Goal: Task Accomplishment & Management: Use online tool/utility

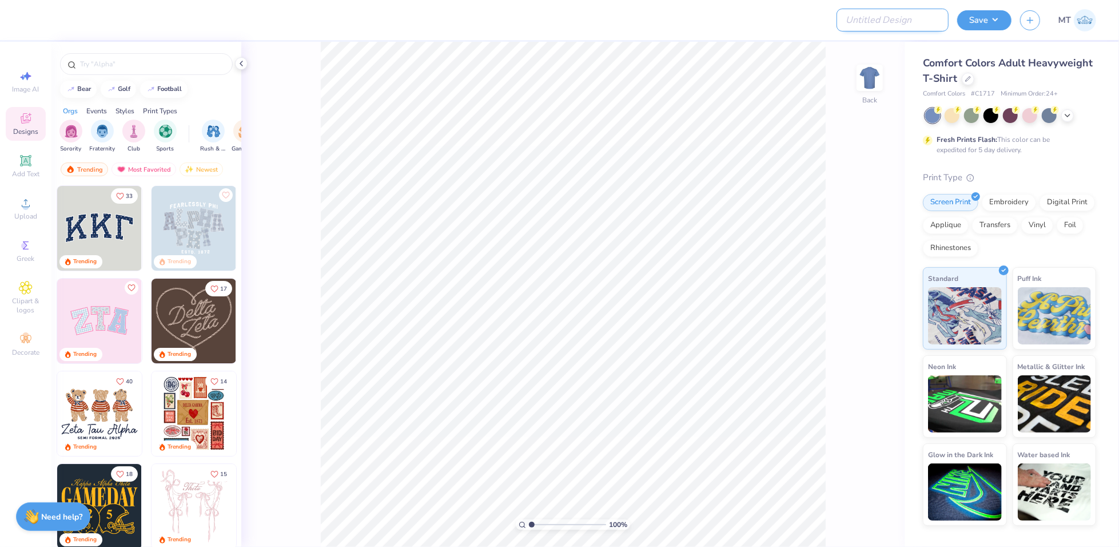
click at [919, 17] on input "Design Title" at bounding box center [892, 20] width 112 height 23
paste input "FPS239308"
type input "FPS239308"
click at [965, 80] on icon at bounding box center [968, 78] width 6 height 6
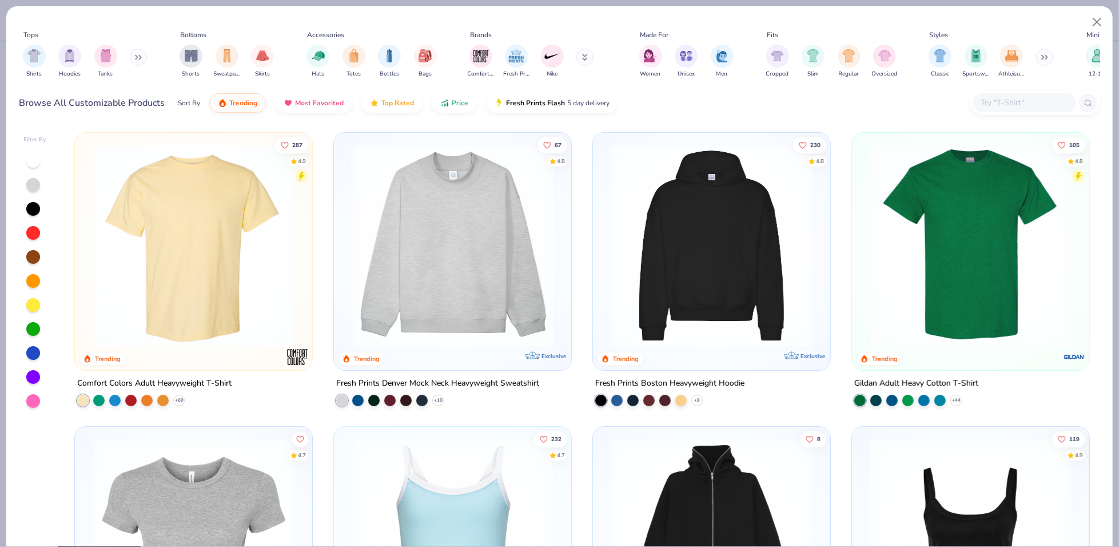
click at [1003, 107] on input "text" at bounding box center [1024, 102] width 88 height 13
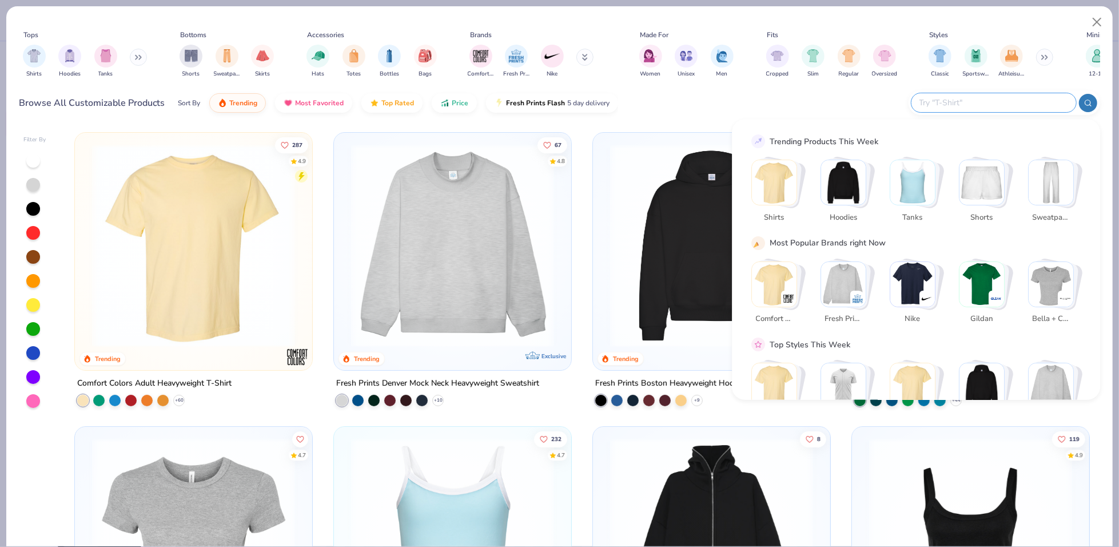
paste input "3600"
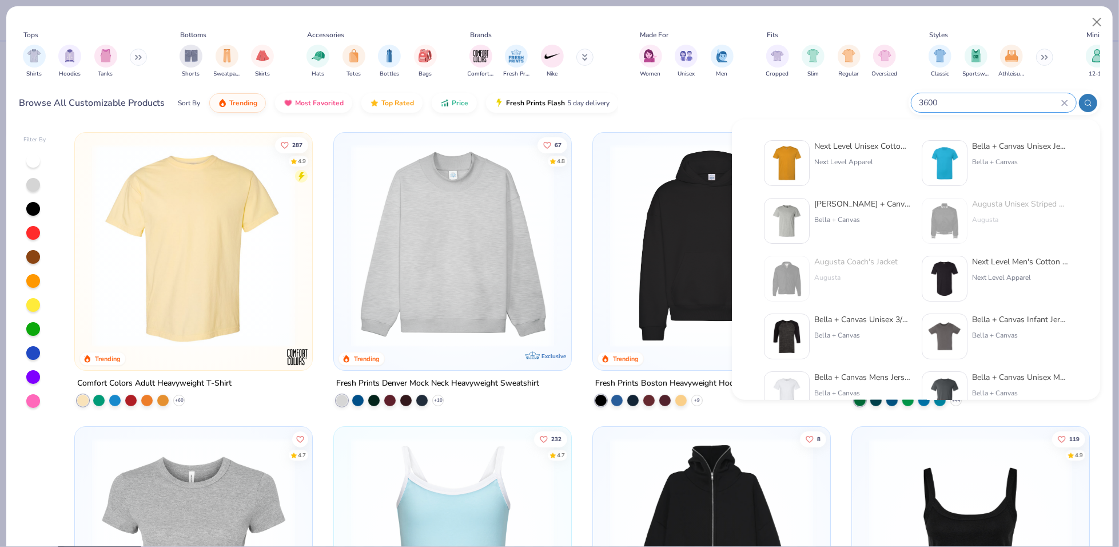
type input "3600"
click at [801, 173] on img at bounding box center [786, 162] width 35 height 35
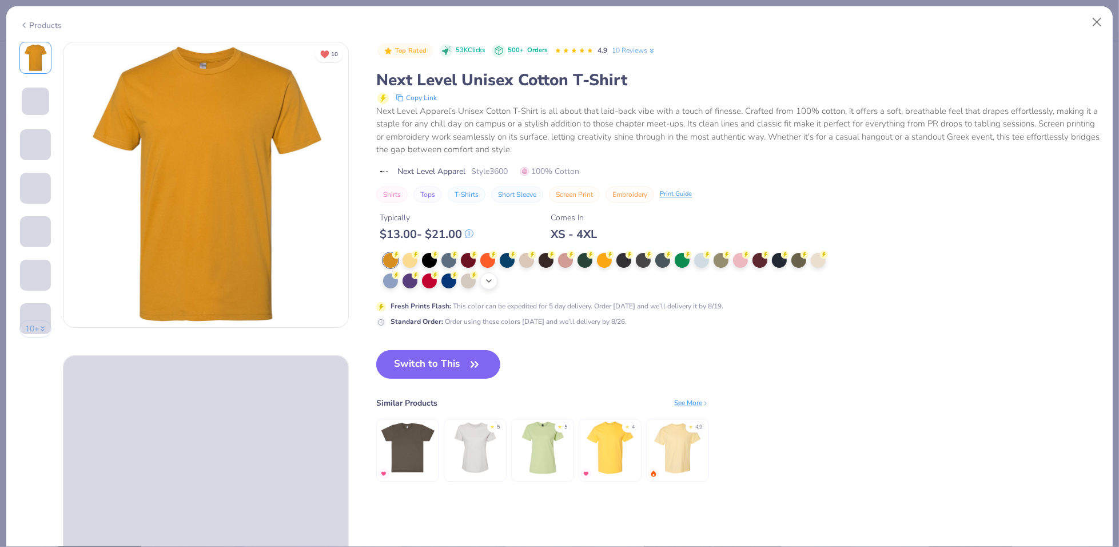
click at [485, 276] on icon at bounding box center [488, 280] width 9 height 9
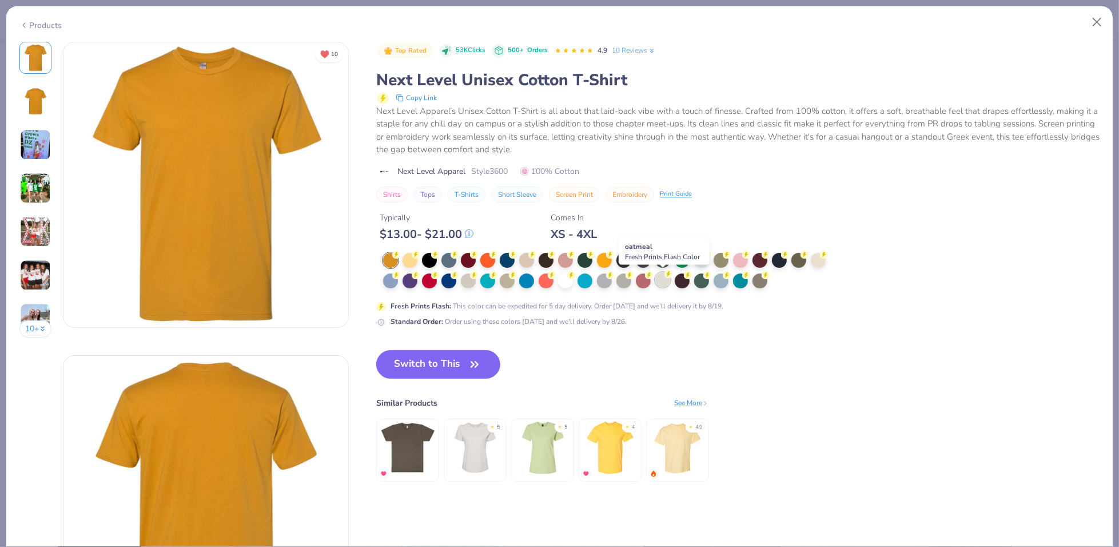
click at [662, 278] on div at bounding box center [662, 279] width 15 height 15
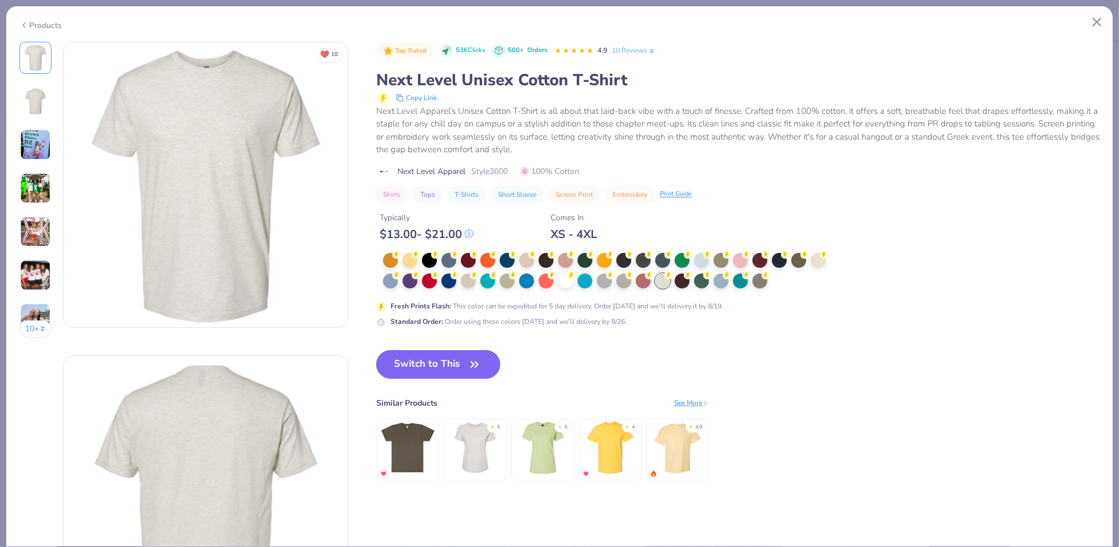
click at [492, 369] on button "Switch to This" at bounding box center [438, 364] width 124 height 29
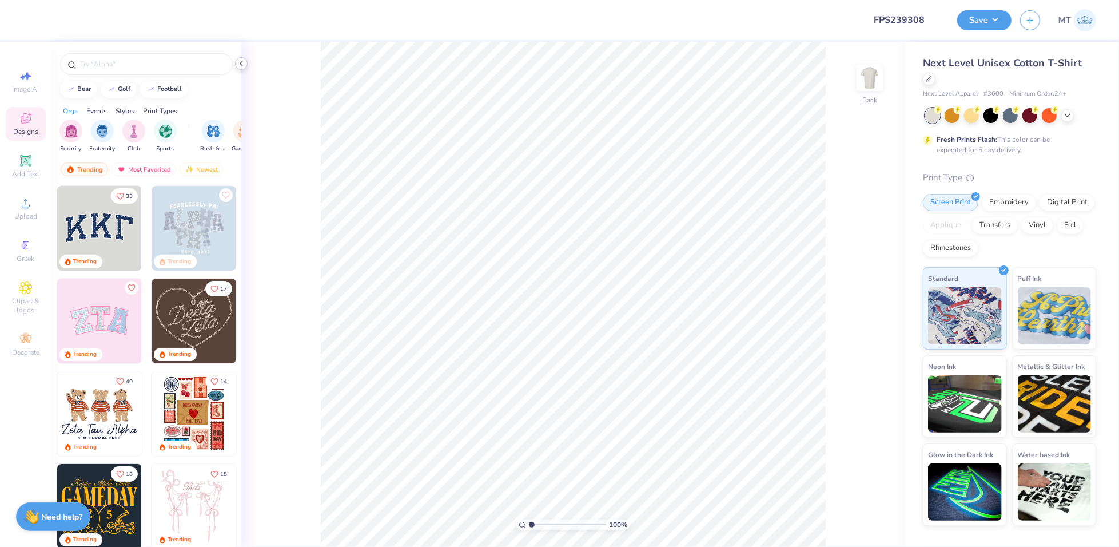
click at [240, 62] on icon at bounding box center [241, 63] width 9 height 9
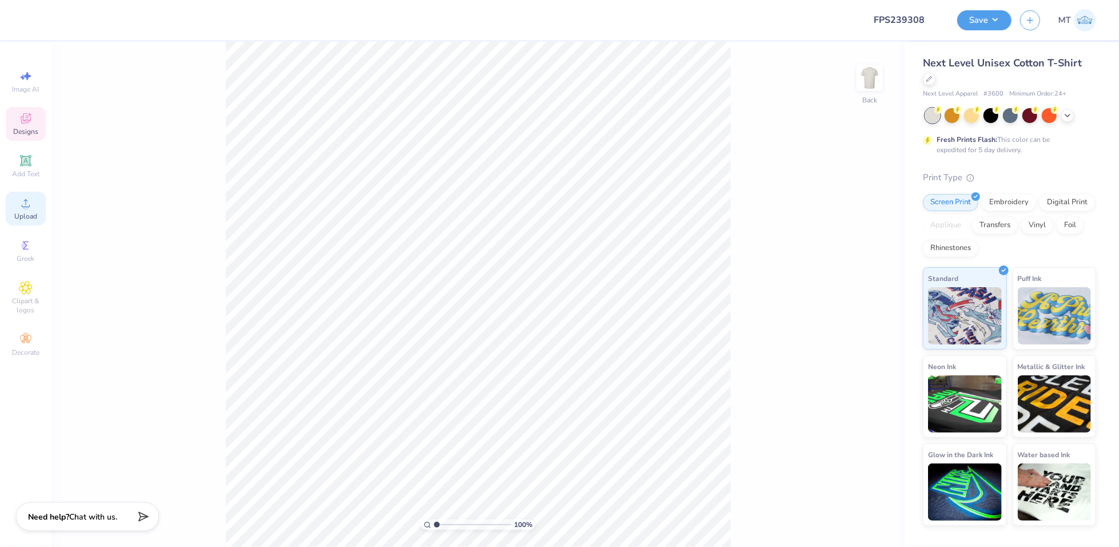
click at [23, 209] on icon at bounding box center [26, 203] width 14 height 14
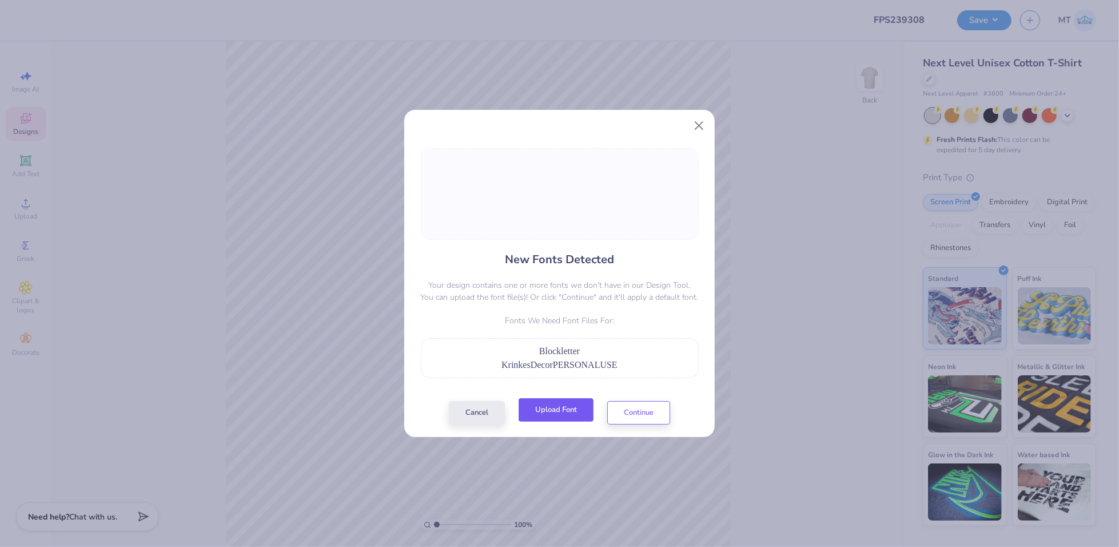
click at [552, 409] on button "Upload Font" at bounding box center [556, 409] width 75 height 23
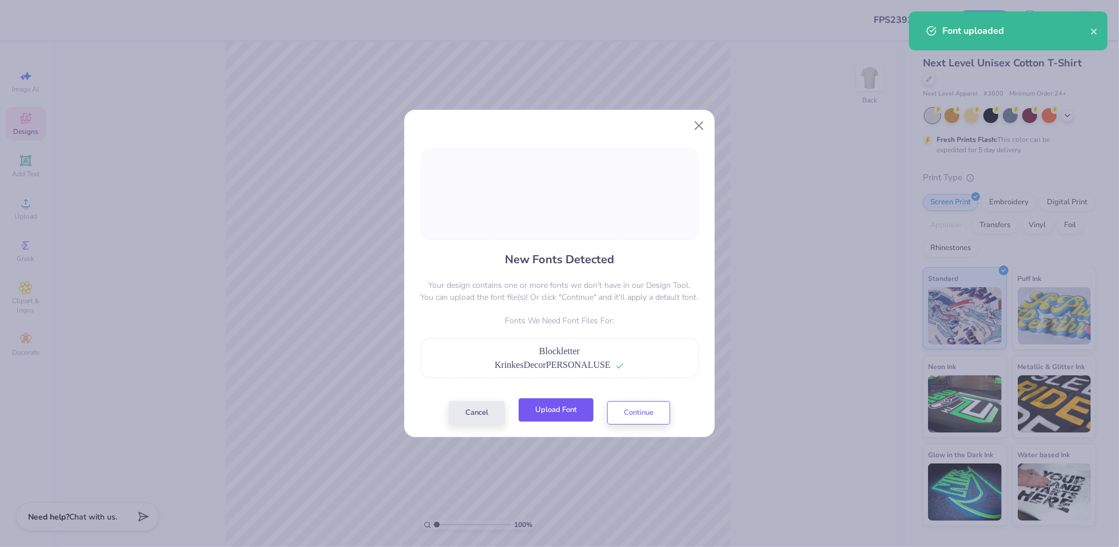
click at [558, 411] on button "Upload Font" at bounding box center [556, 409] width 75 height 23
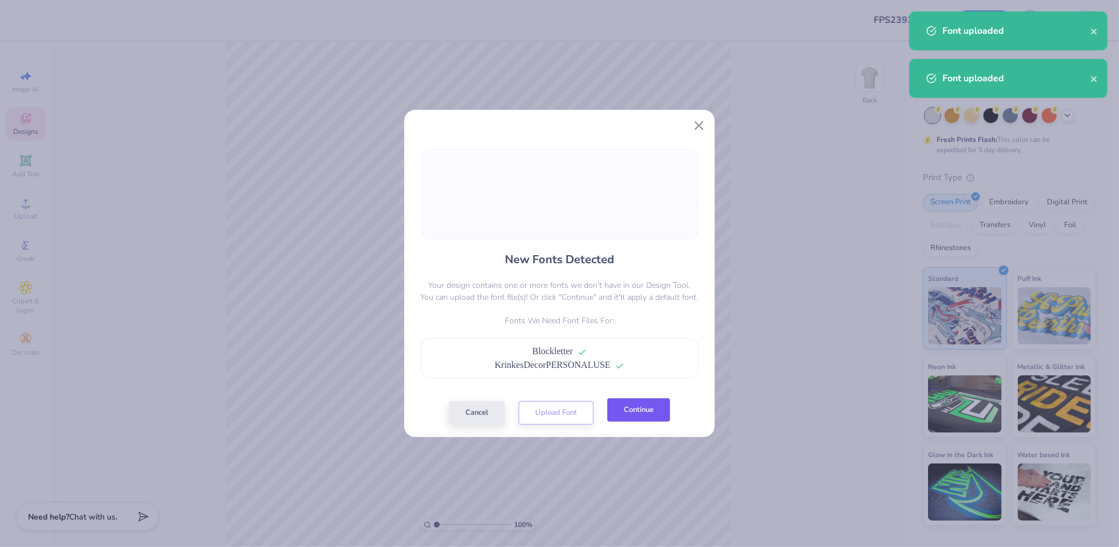
click at [646, 413] on button "Continue" at bounding box center [638, 409] width 63 height 23
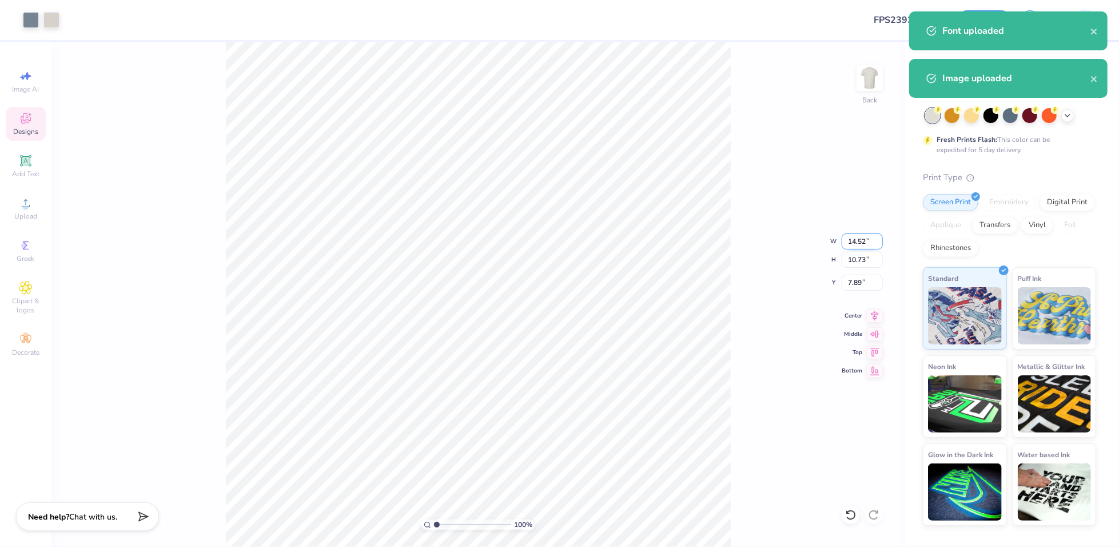
click at [863, 241] on input "14.52" at bounding box center [862, 241] width 41 height 16
click at [863, 240] on input "14.52" at bounding box center [862, 241] width 41 height 16
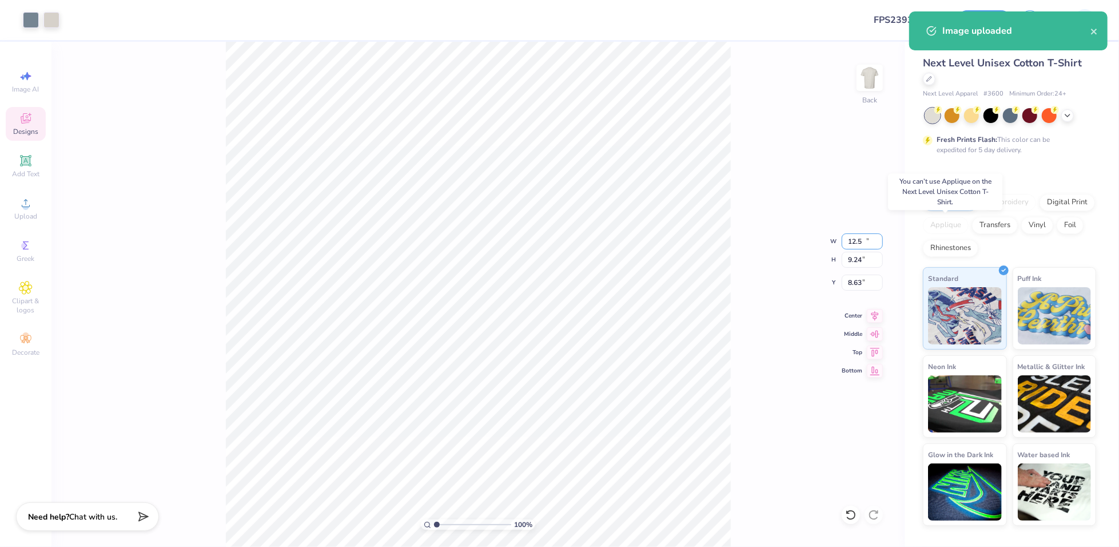
type input "12.50"
type input "9.24"
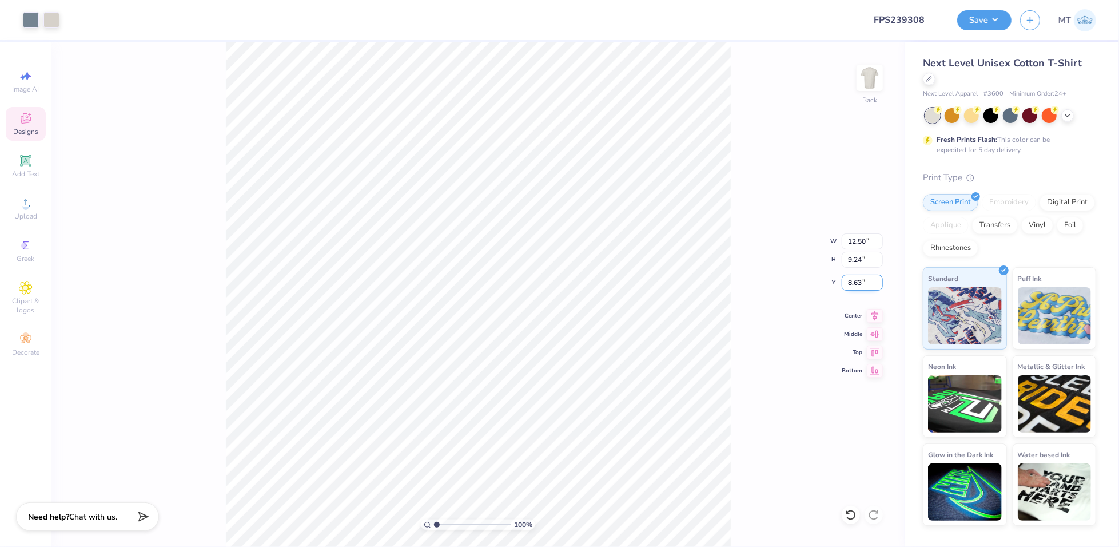
click at [859, 284] on input "8.63" at bounding box center [862, 282] width 41 height 16
type input "2.00"
click at [858, 238] on input "12.50" at bounding box center [862, 241] width 41 height 16
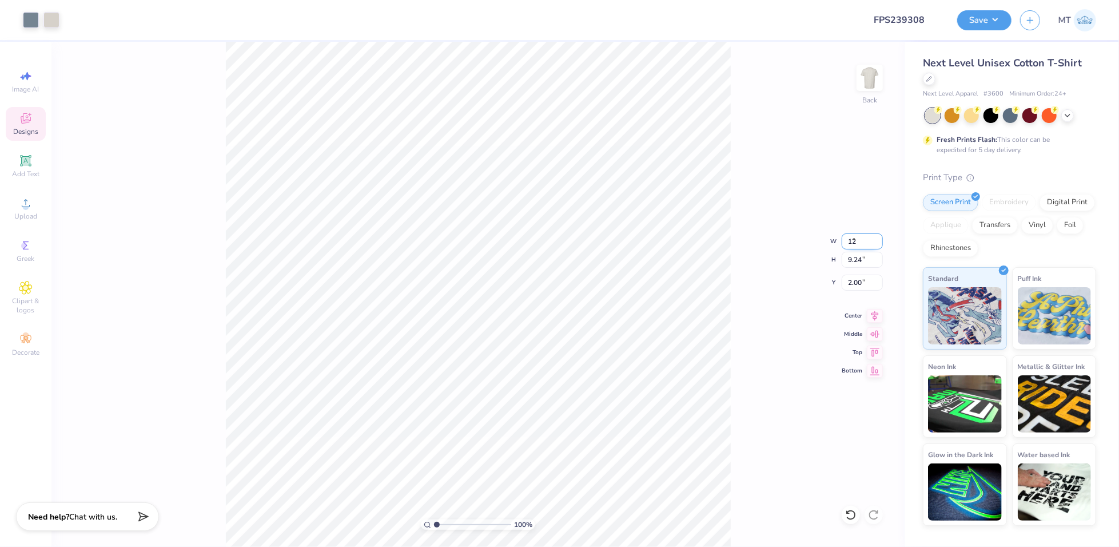
type input "12.00"
type input "8.87"
click at [854, 282] on input "2.18" at bounding box center [862, 282] width 41 height 16
type input "2.50"
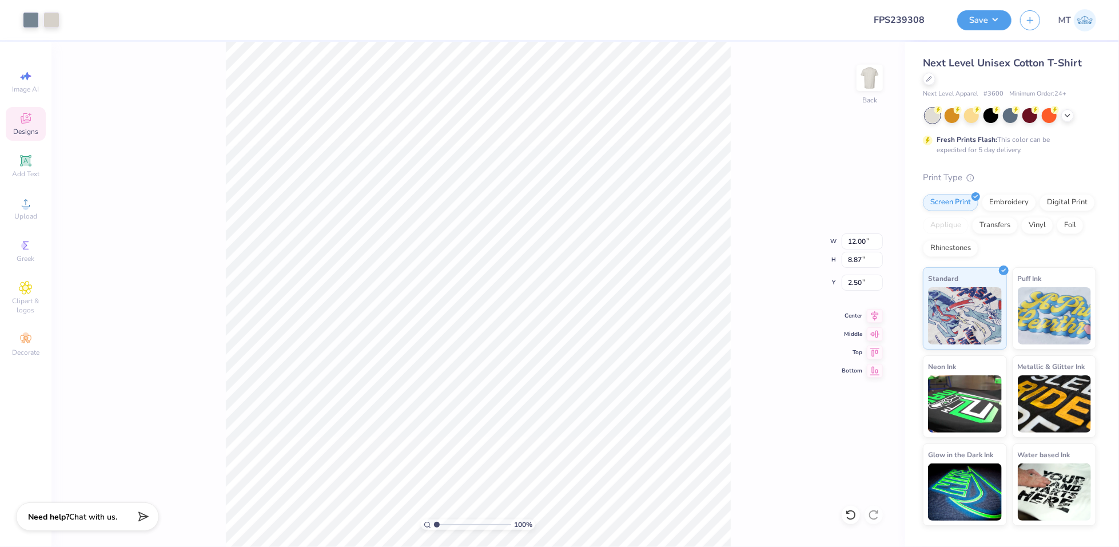
click at [739, 224] on div "100 % Back W 12.00 12.00 " H 8.87 8.87 " Y 2.50 2.50 " Center Middle Top Bottom" at bounding box center [477, 294] width 853 height 505
type input "1"
click at [994, 22] on button "Save" at bounding box center [984, 19] width 54 height 20
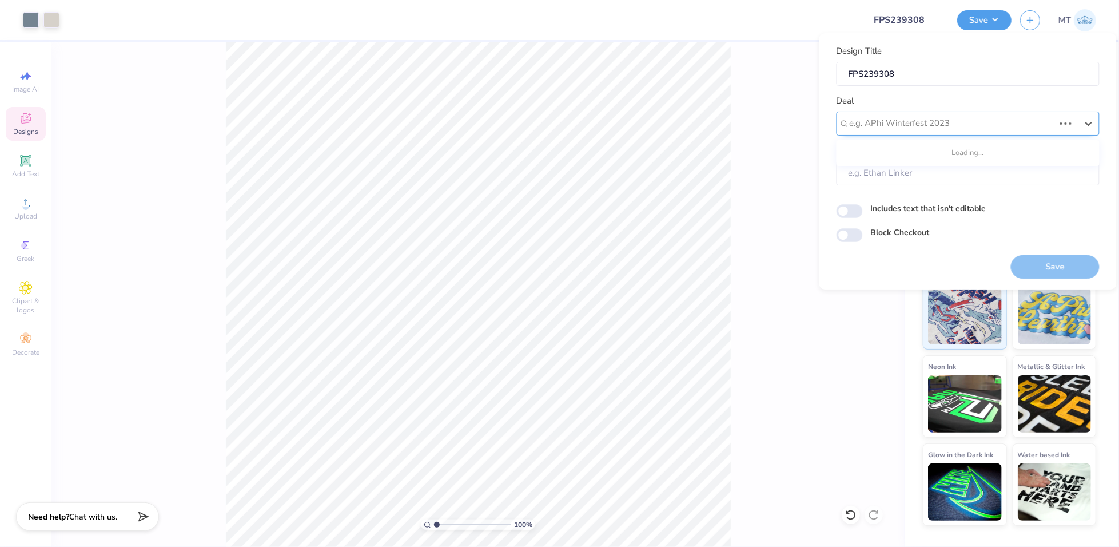
click at [990, 134] on div "e.g. APhi Winterfest 2023" at bounding box center [967, 123] width 263 height 24
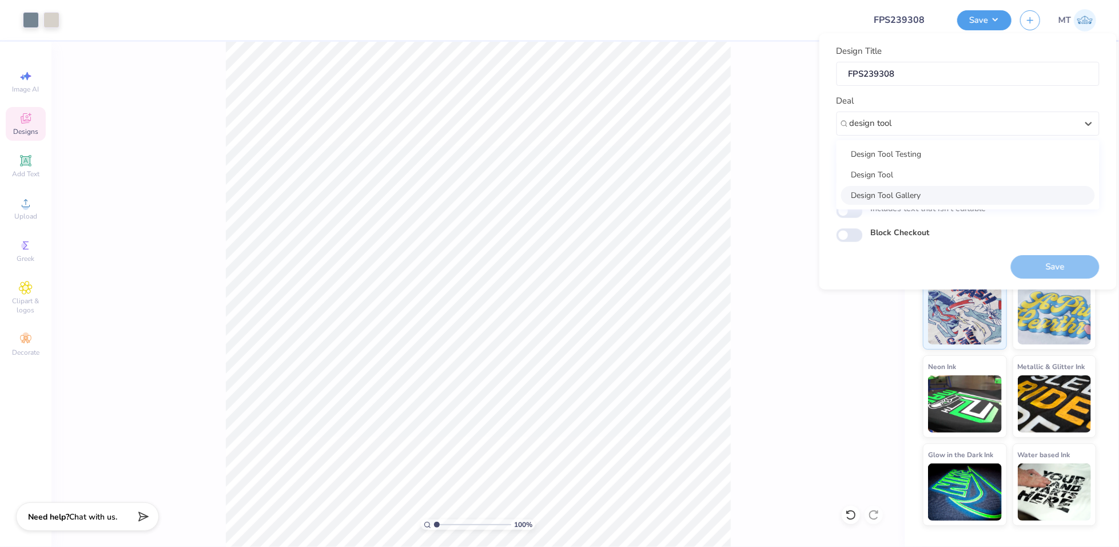
click at [975, 192] on div "Design Tool Gallery" at bounding box center [968, 195] width 254 height 19
type input "design tool"
type input "Design Tool Gallery User"
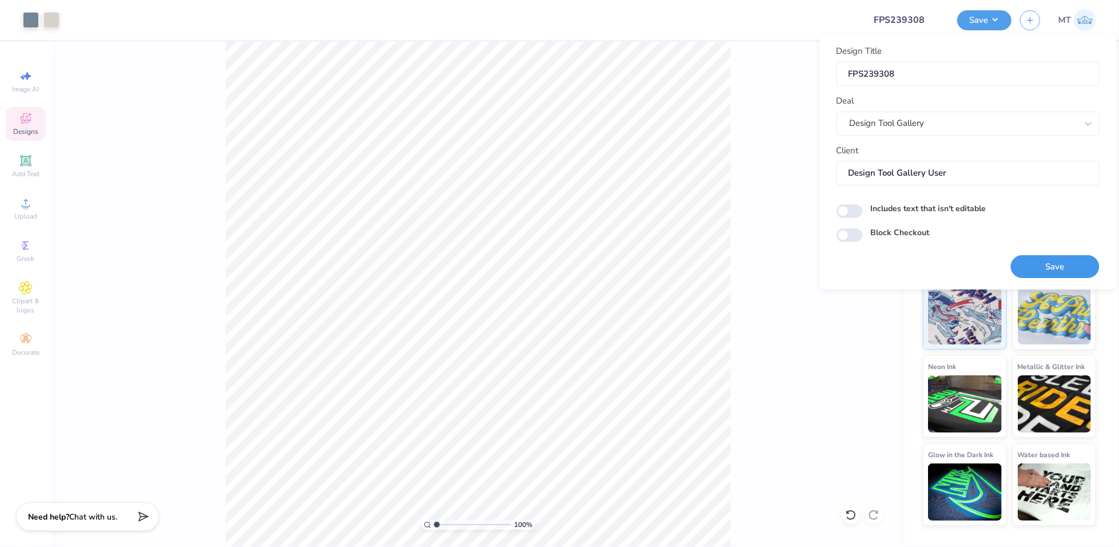
click at [1041, 262] on button "Save" at bounding box center [1055, 266] width 89 height 23
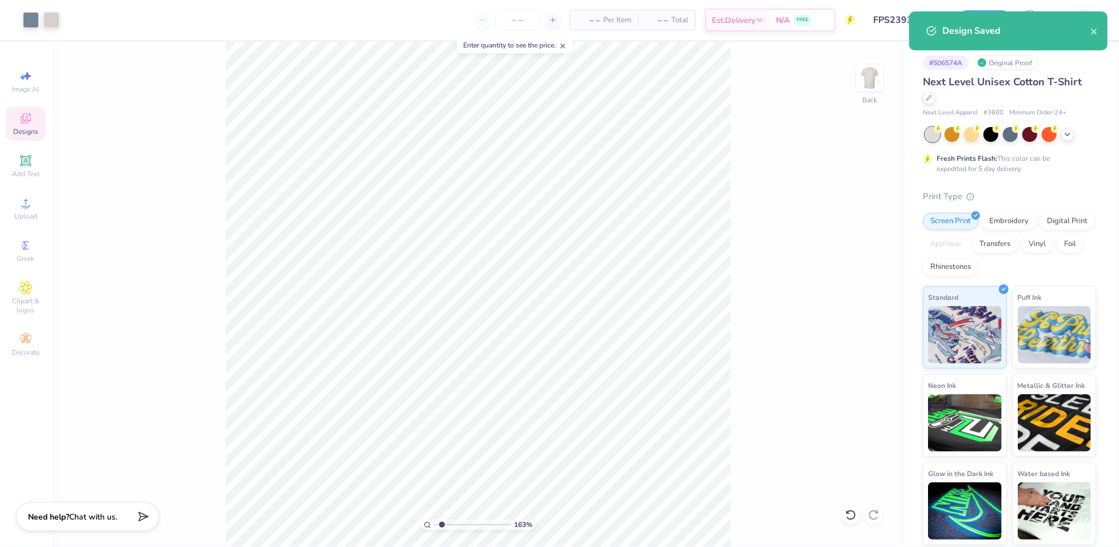
type input "1"
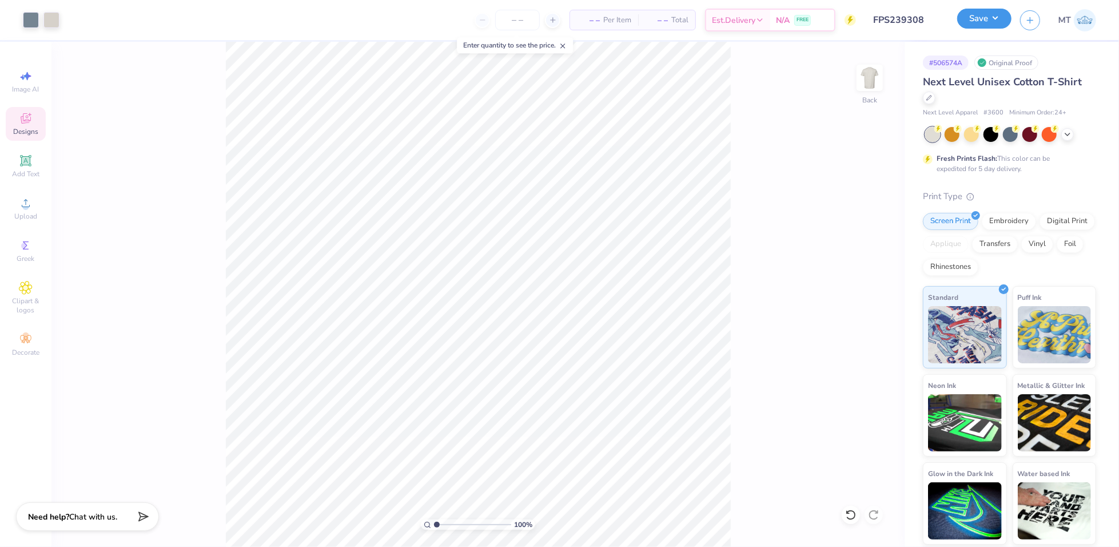
click at [995, 23] on button "Save" at bounding box center [984, 19] width 54 height 20
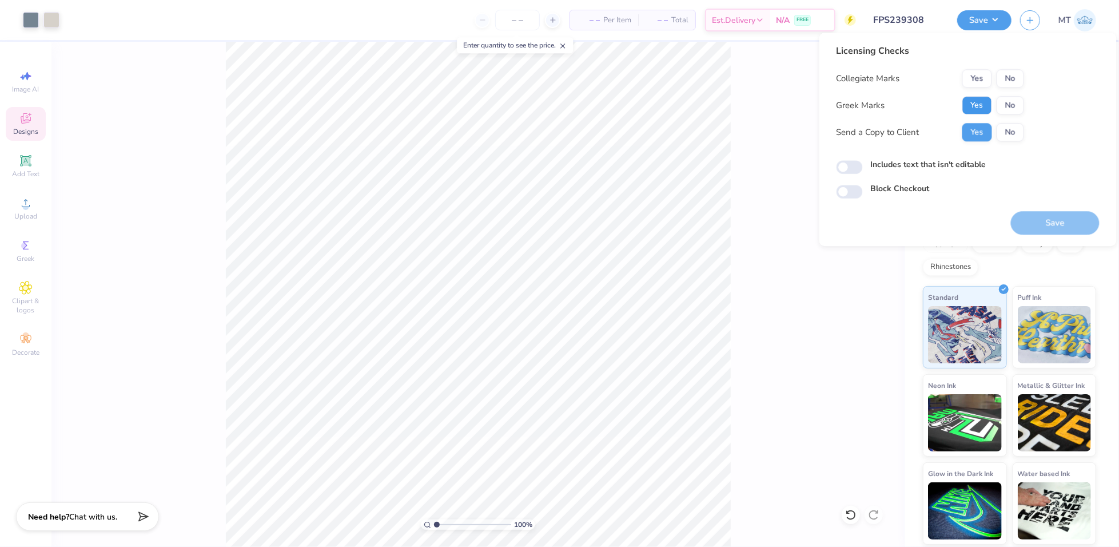
click at [982, 105] on button "Yes" at bounding box center [977, 105] width 30 height 18
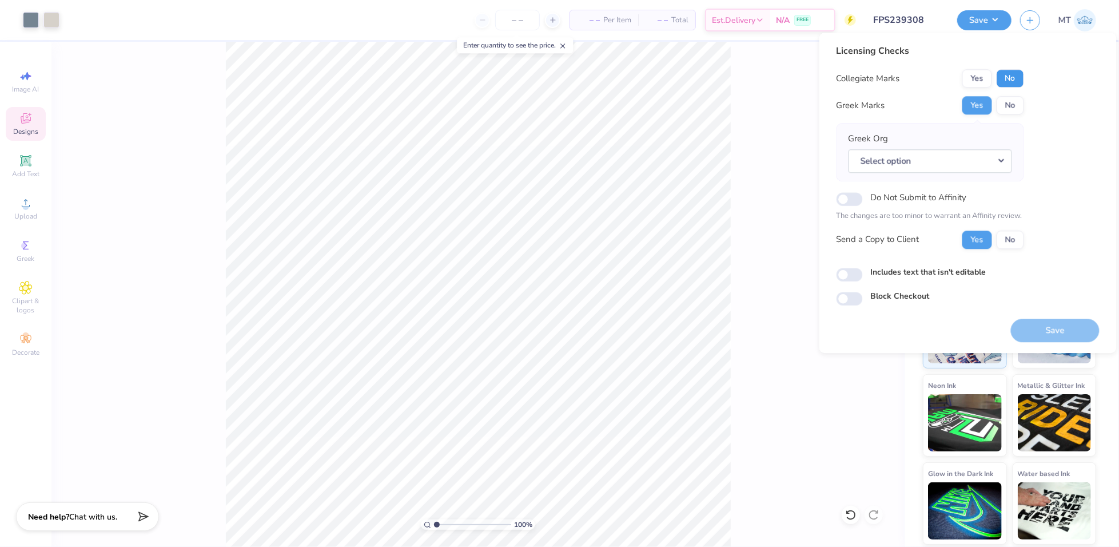
click at [1007, 81] on button "No" at bounding box center [1010, 78] width 27 height 18
click at [1008, 167] on button "Select option" at bounding box center [931, 160] width 164 height 23
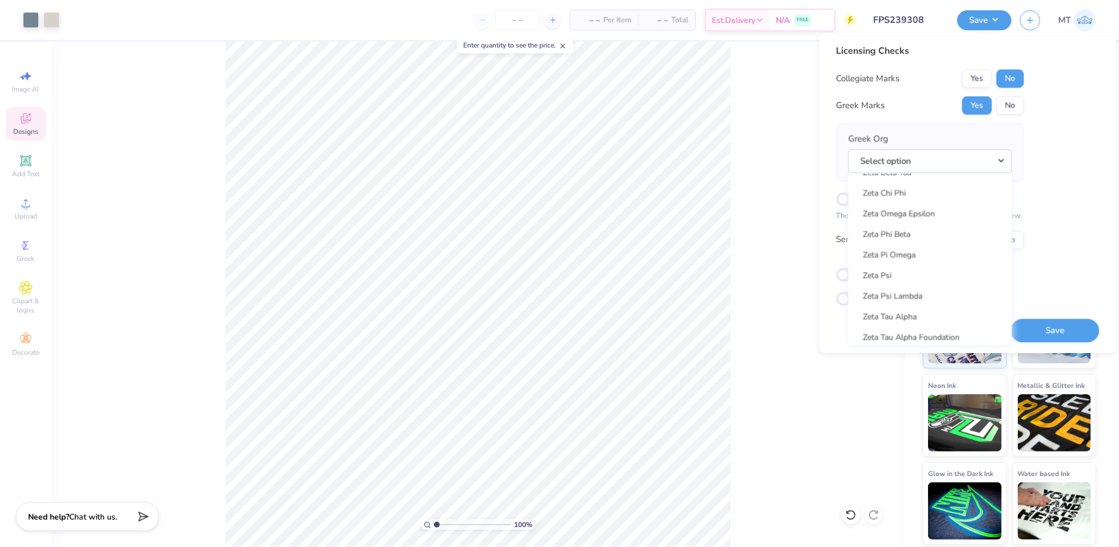
scroll to position [8878, 0]
click at [920, 207] on link "Zeta Beta Tau" at bounding box center [930, 201] width 154 height 19
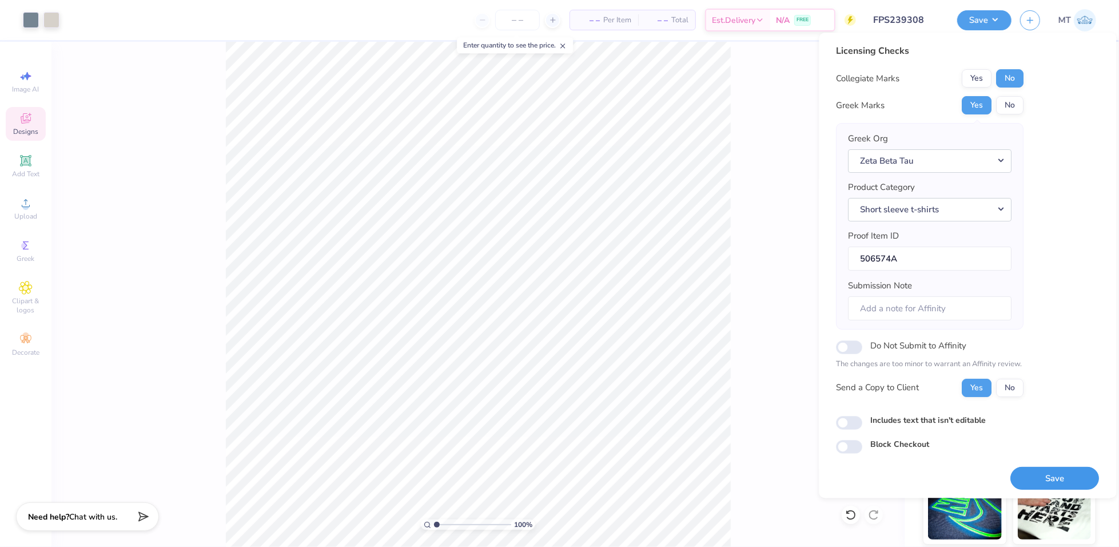
click at [1045, 473] on button "Save" at bounding box center [1055, 478] width 89 height 23
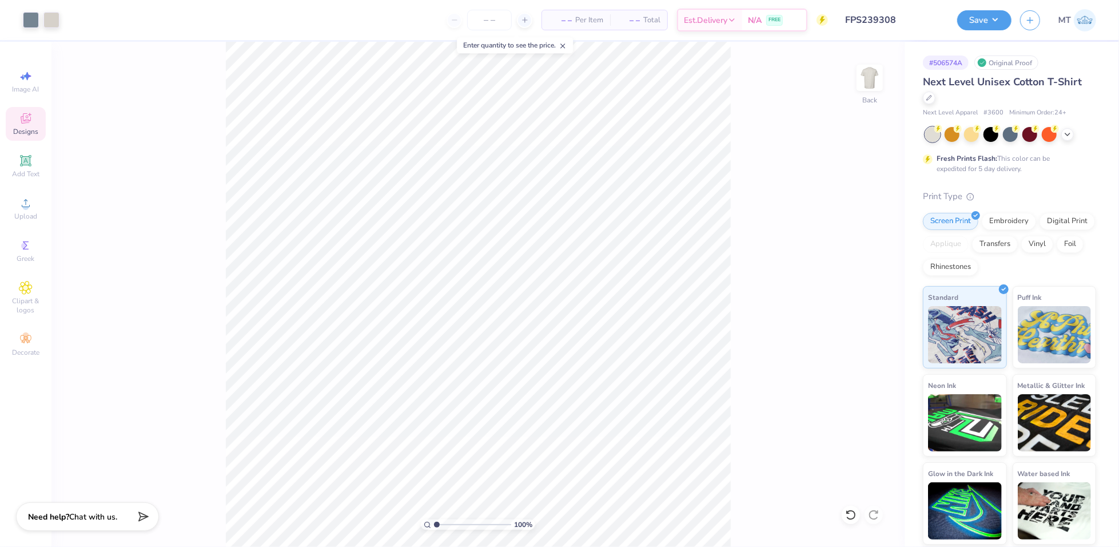
click at [906, 17] on input "FPS239308" at bounding box center [892, 20] width 112 height 23
